Goal: Information Seeking & Learning: Learn about a topic

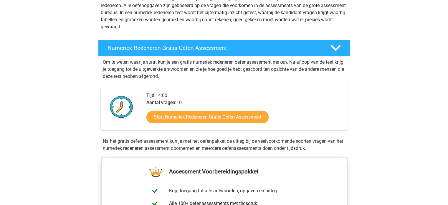
scroll to position [88, 0]
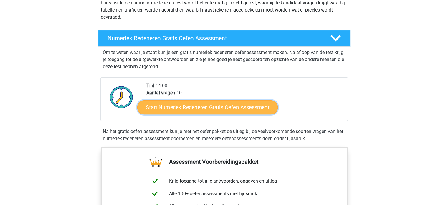
click at [193, 111] on link "Start Numeriek Redeneren Gratis Oefen Assessment" at bounding box center [207, 107] width 140 height 14
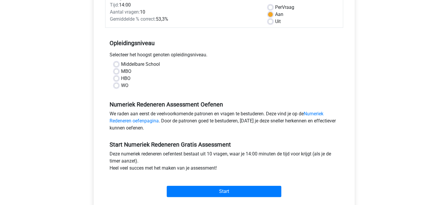
scroll to position [88, 0]
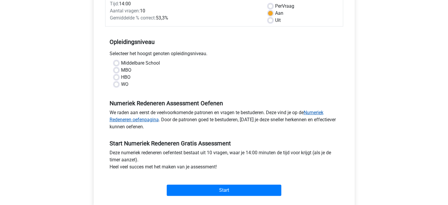
click at [313, 112] on link "Numeriek Redeneren oefenpagina" at bounding box center [216, 115] width 214 height 13
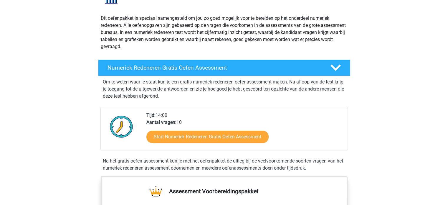
scroll to position [118, 0]
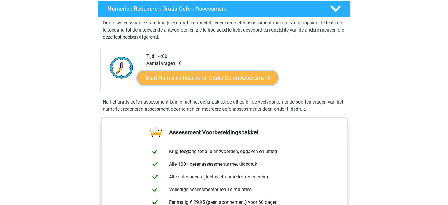
click at [185, 80] on link "Start Numeriek Redeneren Gratis Oefen Assessment" at bounding box center [207, 77] width 140 height 14
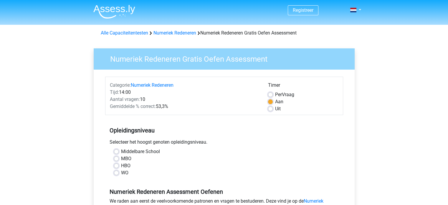
click at [123, 165] on label "HBO" at bounding box center [125, 165] width 9 height 7
click at [119, 165] on input "HBO" at bounding box center [116, 165] width 5 height 6
radio input "true"
click at [275, 95] on label "Per Vraag" at bounding box center [284, 94] width 19 height 7
click at [272, 95] on input "Per Vraag" at bounding box center [270, 94] width 5 height 6
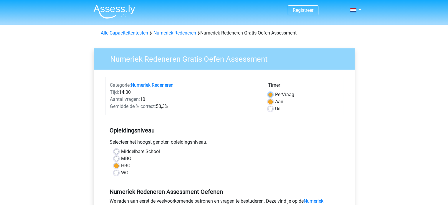
radio input "true"
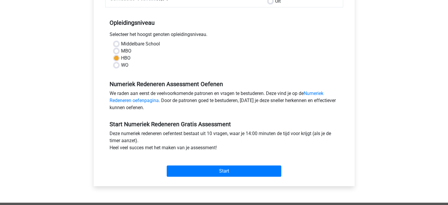
scroll to position [118, 0]
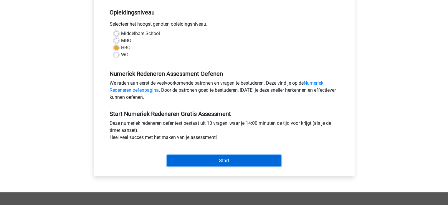
click at [224, 164] on input "Start" at bounding box center [224, 160] width 114 height 11
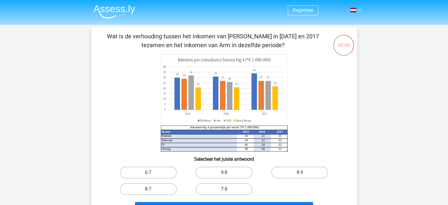
scroll to position [29, 0]
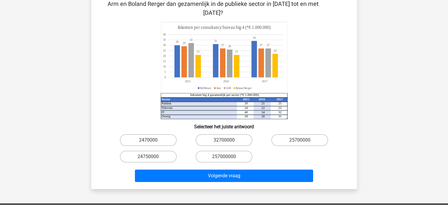
scroll to position [29, 0]
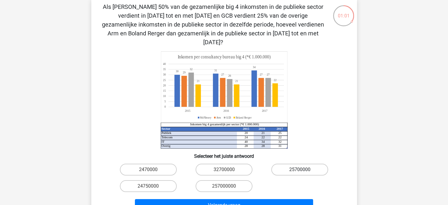
click at [292, 163] on label "25700000" at bounding box center [299, 169] width 57 height 12
click at [300, 169] on input "25700000" at bounding box center [302, 171] width 4 height 4
radio input "true"
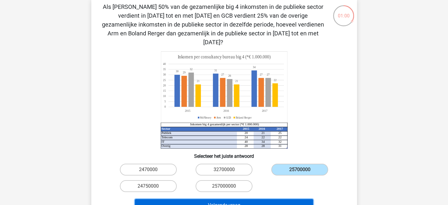
click at [229, 199] on button "Volgende vraag" at bounding box center [224, 205] width 178 height 12
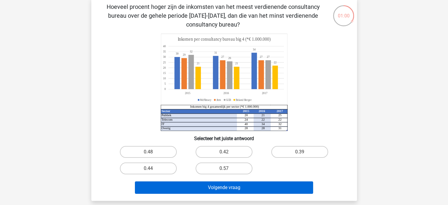
scroll to position [27, 0]
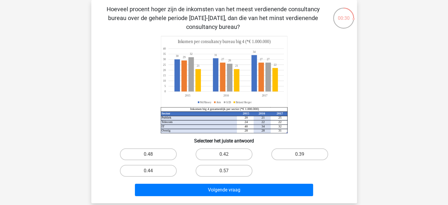
click at [151, 155] on input "0.48" at bounding box center [150, 156] width 4 height 4
radio input "true"
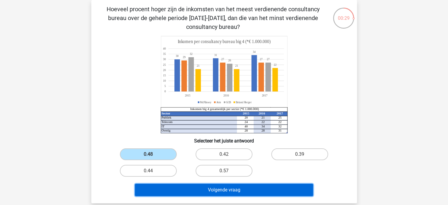
click at [214, 191] on button "Volgende vraag" at bounding box center [224, 189] width 178 height 12
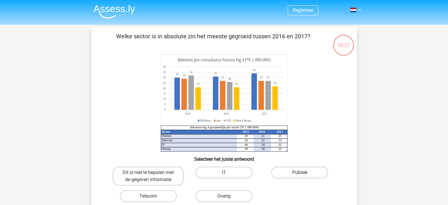
scroll to position [27, 0]
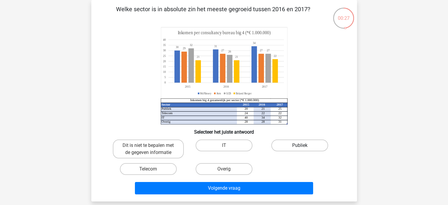
click at [286, 145] on label "Publiek" at bounding box center [299, 145] width 57 height 12
click at [300, 145] on input "Publiek" at bounding box center [302, 147] width 4 height 4
radio input "true"
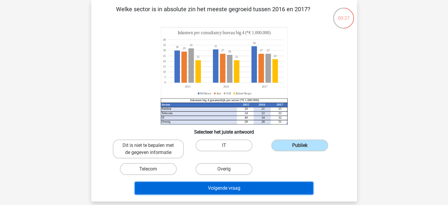
click at [234, 186] on button "Volgende vraag" at bounding box center [224, 188] width 178 height 12
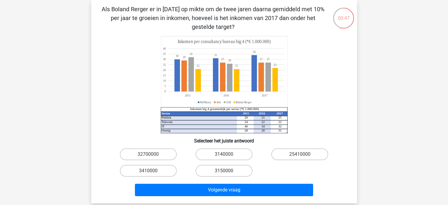
click at [302, 155] on input "25410000" at bounding box center [302, 156] width 4 height 4
radio input "true"
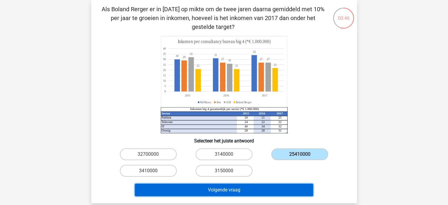
click at [261, 194] on button "Volgende vraag" at bounding box center [224, 189] width 178 height 12
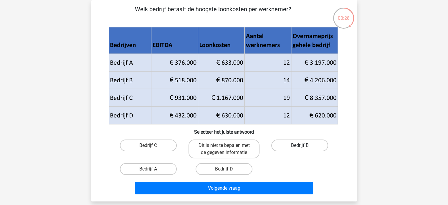
click at [300, 143] on label "Bedrijf B" at bounding box center [299, 145] width 57 height 12
click at [300, 145] on input "Bedrijf B" at bounding box center [302, 147] width 4 height 4
radio input "true"
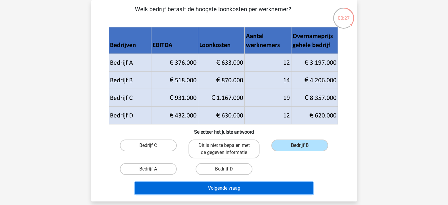
click at [267, 190] on button "Volgende vraag" at bounding box center [224, 188] width 178 height 12
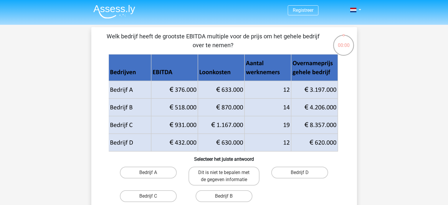
scroll to position [27, 0]
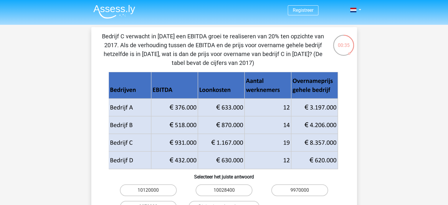
scroll to position [29, 0]
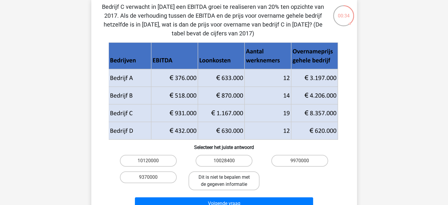
click at [218, 185] on label "Dit is niet te bepalen met de gegeven informatie" at bounding box center [223, 180] width 71 height 19
click at [224, 181] on input "Dit is niet te bepalen met de gegeven informatie" at bounding box center [226, 179] width 4 height 4
radio input "true"
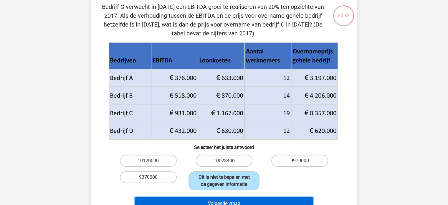
click at [223, 204] on button "Volgende vraag" at bounding box center [224, 203] width 178 height 12
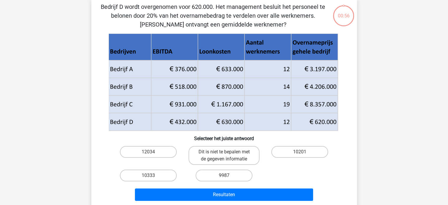
scroll to position [27, 0]
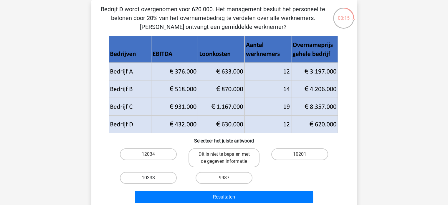
drag, startPoint x: 137, startPoint y: 175, endPoint x: 141, endPoint y: 176, distance: 4.1
click at [137, 175] on label "10333" at bounding box center [148, 178] width 57 height 12
click at [148, 177] on input "10333" at bounding box center [150, 179] width 4 height 4
radio input "true"
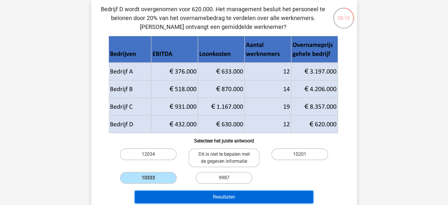
click at [231, 199] on button "Resultaten" at bounding box center [224, 196] width 178 height 12
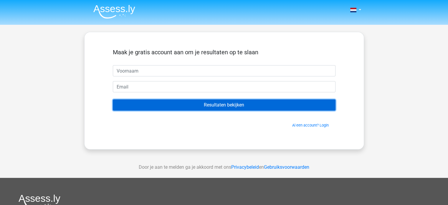
click at [190, 105] on input "Resultaten bekijken" at bounding box center [224, 104] width 223 height 11
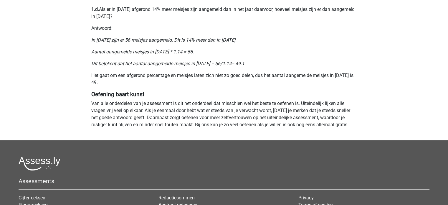
scroll to position [500, 0]
